Goal: Information Seeking & Learning: Learn about a topic

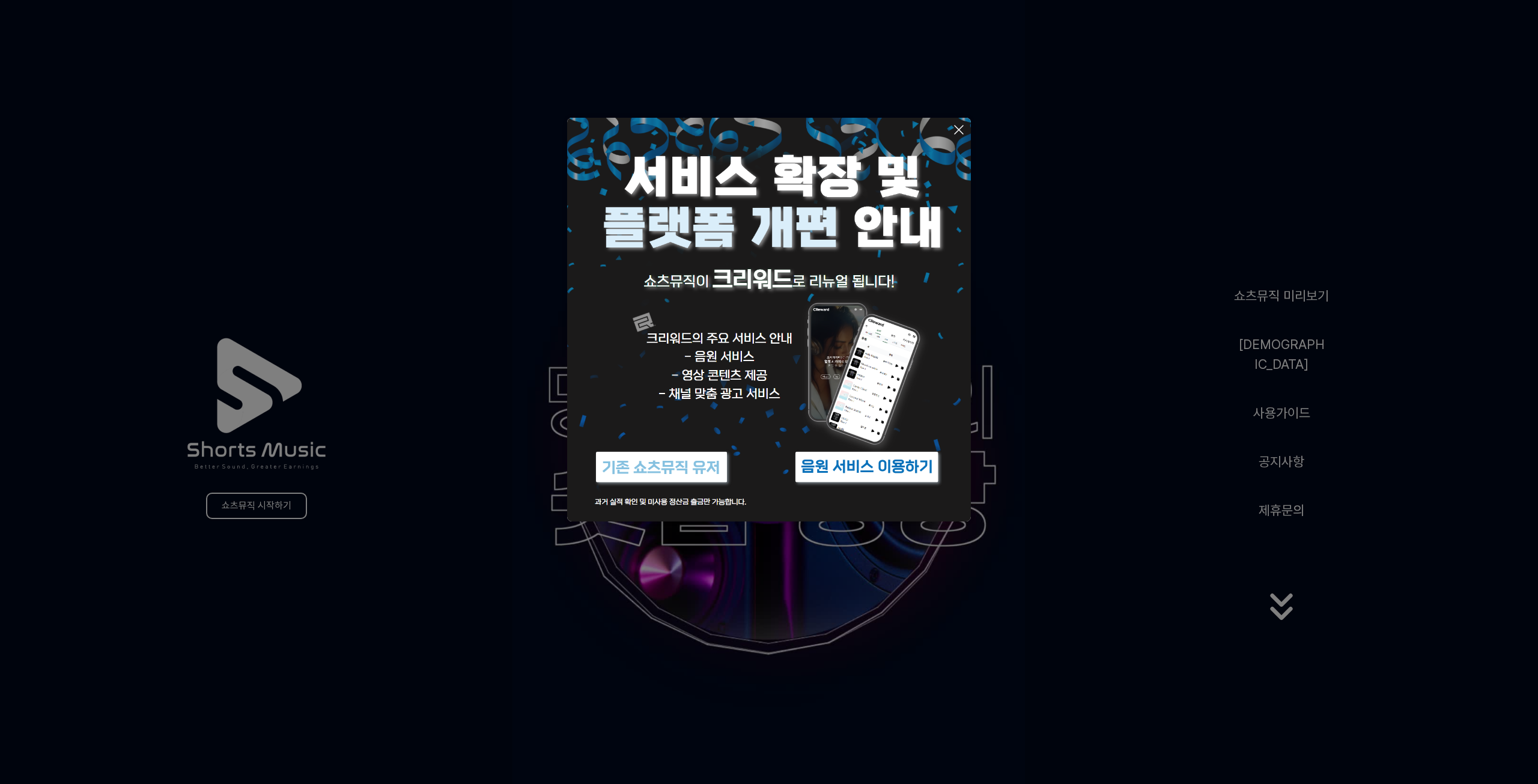
click at [960, 126] on icon at bounding box center [959, 129] width 14 height 14
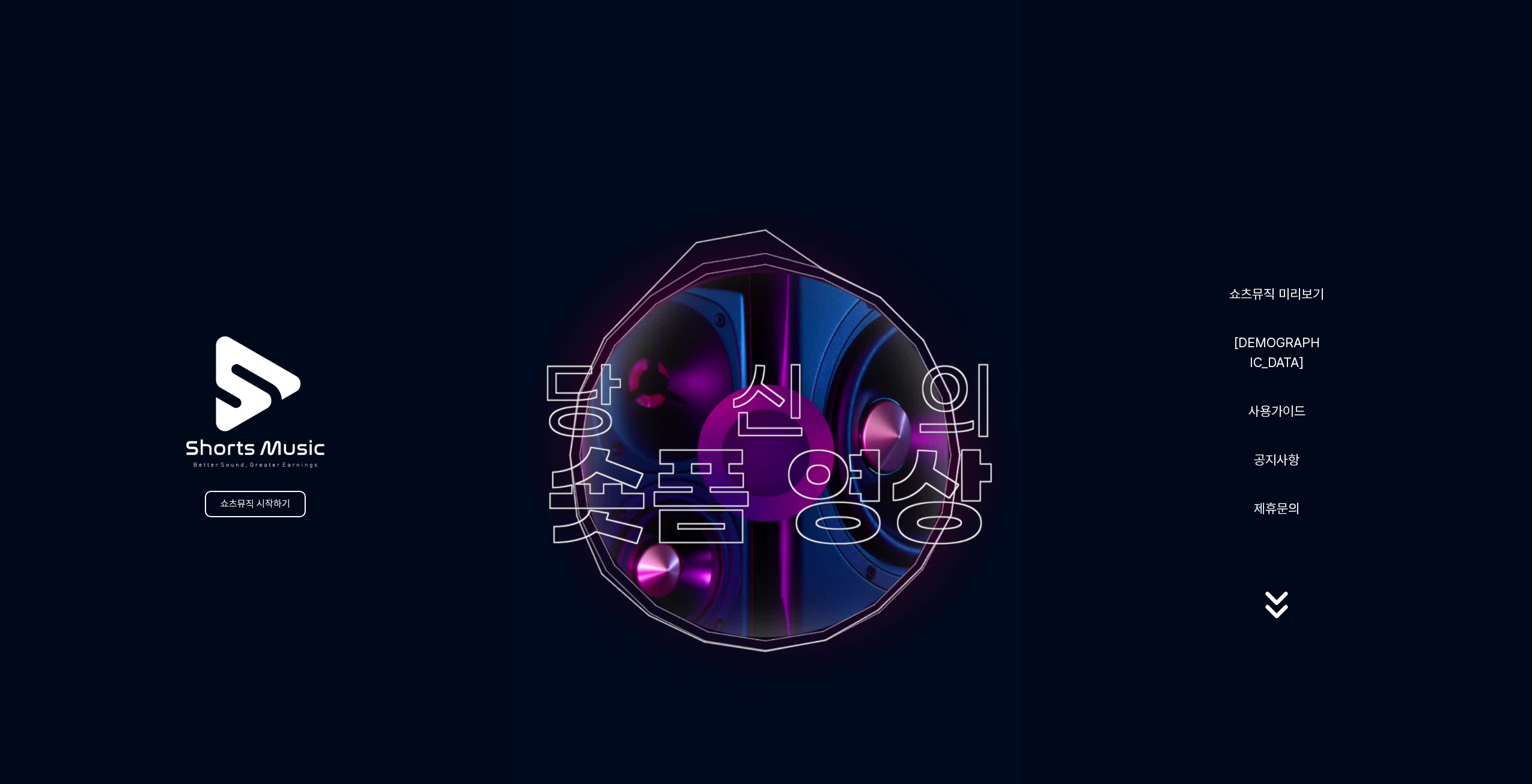
click at [1136, 228] on div "쇼츠뮤직 시작하기 쇼츠뮤직 미리보기 음원 사용가이드 공지사항 제휴문의" at bounding box center [766, 454] width 1532 height 908
click at [1270, 304] on link "쇼츠뮤직 미리보기" at bounding box center [1276, 293] width 105 height 29
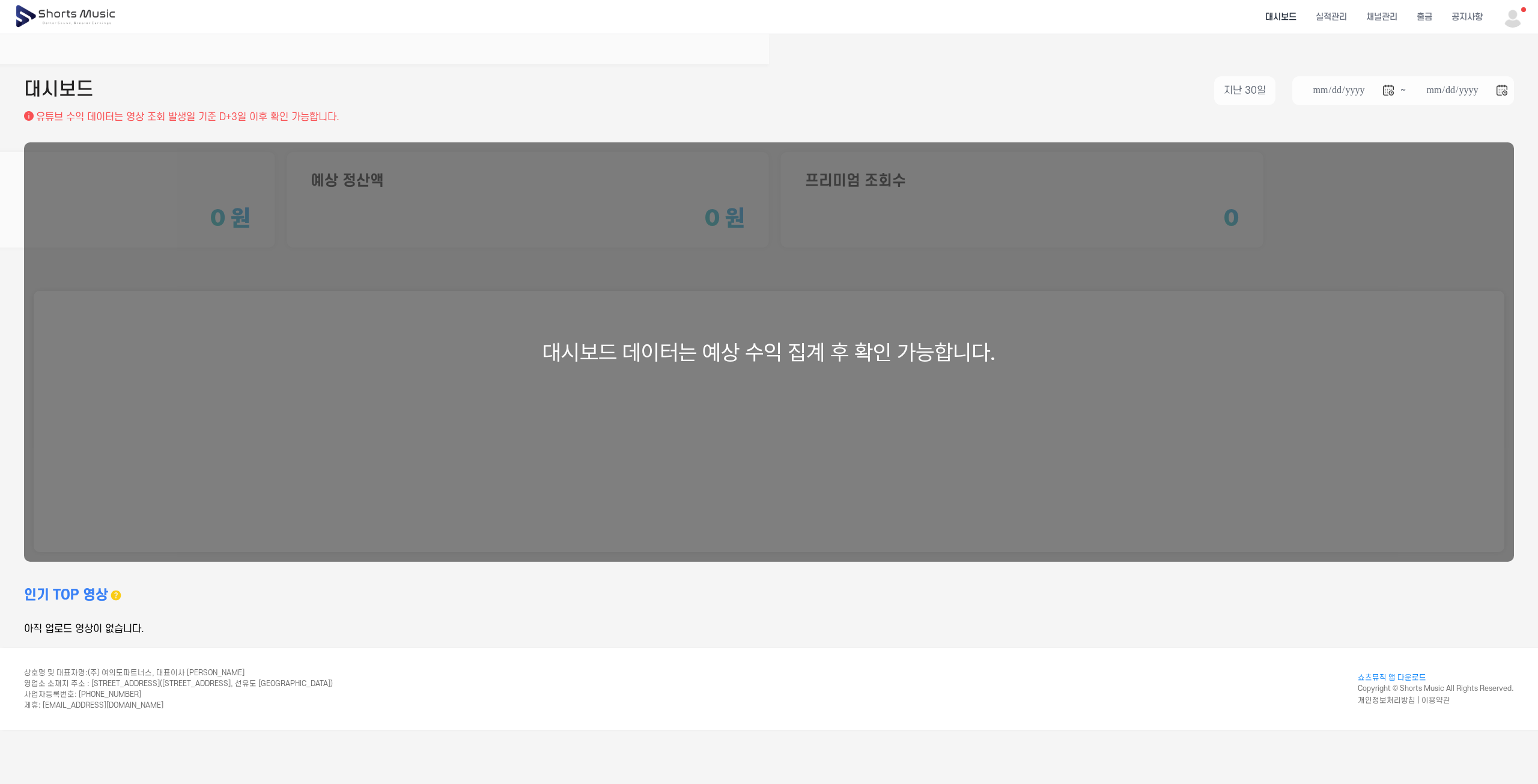
click at [533, 461] on div "대시보드 데이터는 예상 수익 집계 후 확인 가능합니다." at bounding box center [769, 352] width 1491 height 420
drag, startPoint x: 1248, startPoint y: 255, endPoint x: 1100, endPoint y: 233, distance: 149.6
click at [1246, 256] on div "대시보드 데이터는 예상 수익 집계 후 확인 가능합니다." at bounding box center [769, 352] width 1491 height 420
click at [610, 87] on div "**********" at bounding box center [769, 93] width 1491 height 34
